Goal: Book appointment/travel/reservation

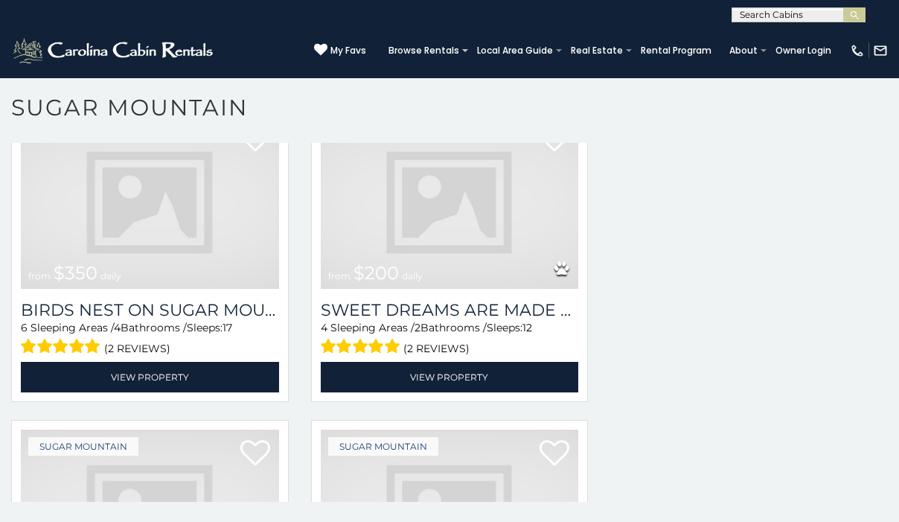
scroll to position [2419, 0]
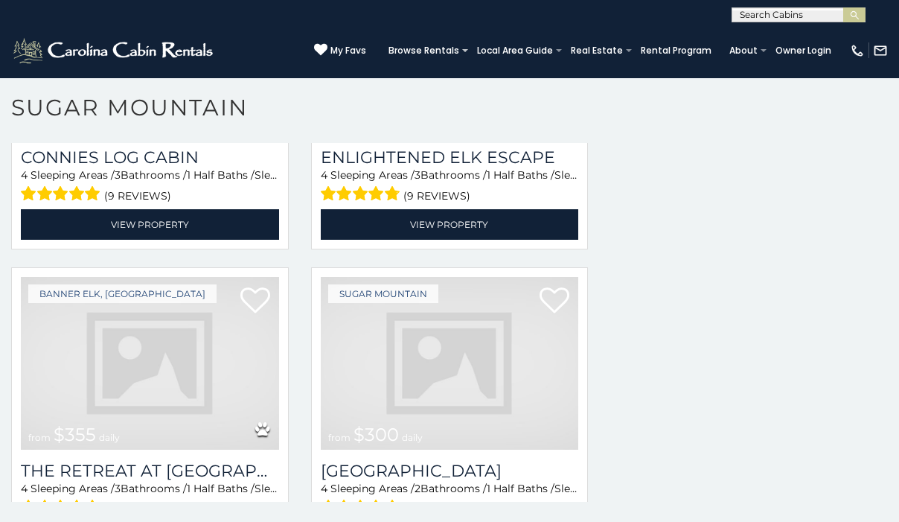
click at [179, 340] on img at bounding box center [150, 363] width 258 height 173
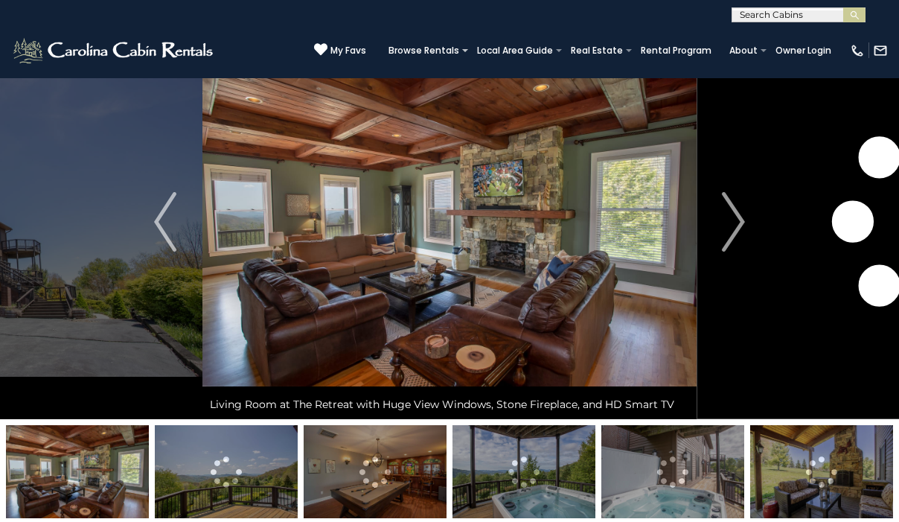
scroll to position [60, 0]
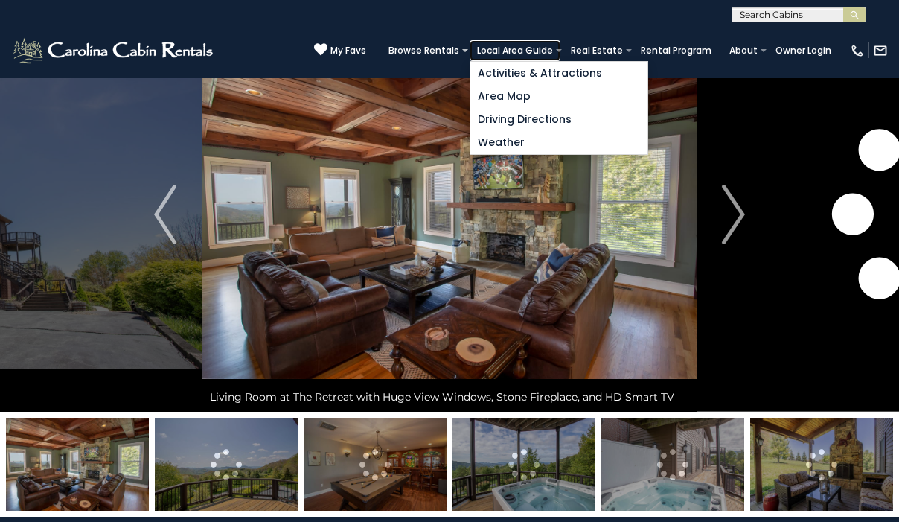
click at [561, 50] on link "Local Area Guide" at bounding box center [515, 50] width 91 height 21
